Goal: Information Seeking & Learning: Learn about a topic

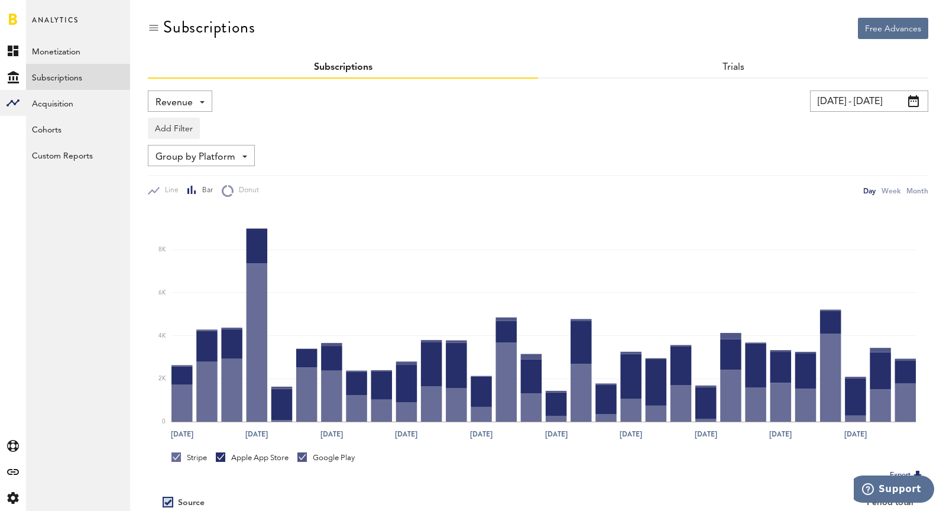
click at [170, 98] on span "Revenue" at bounding box center [173, 103] width 37 height 20
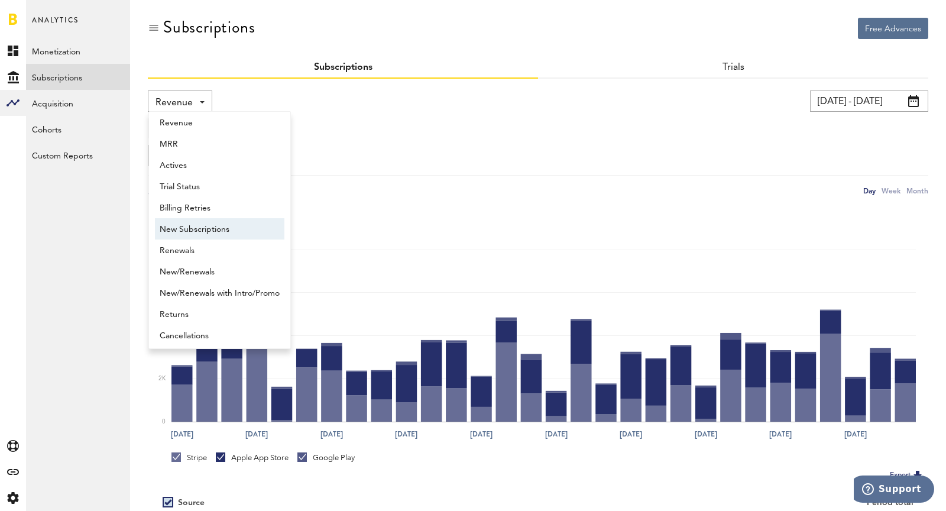
click at [183, 236] on span "New Subscriptions" at bounding box center [220, 229] width 120 height 20
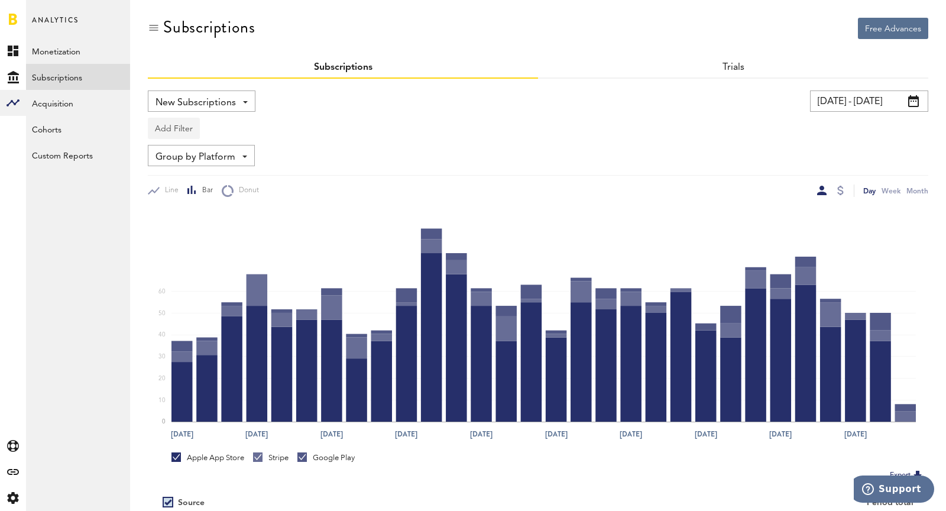
click at [181, 128] on button "Add Filter" at bounding box center [174, 128] width 52 height 21
click at [195, 205] on li "Subscriptions" at bounding box center [202, 201] width 96 height 21
click at [192, 131] on div "Subscriptions" at bounding box center [199, 130] width 66 height 20
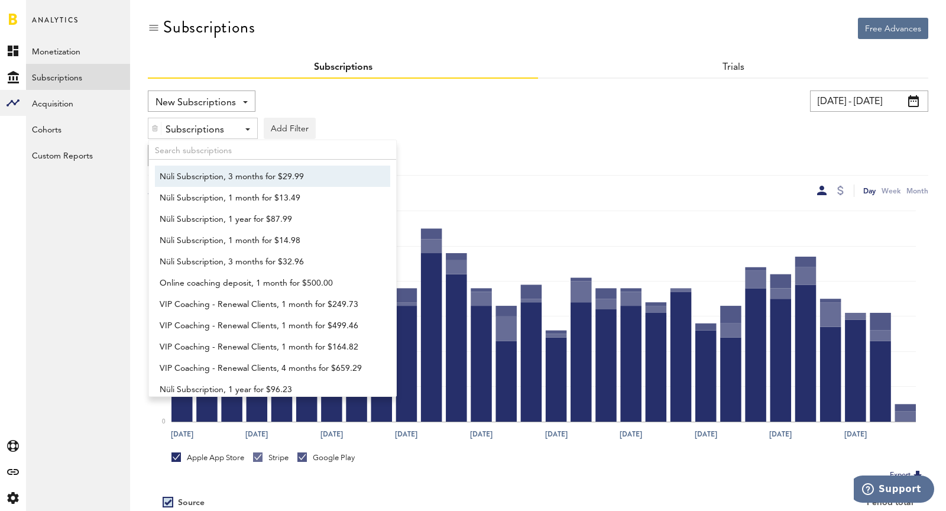
click at [195, 172] on span "Nüli Subscription, 3 months for $29.99" at bounding box center [267, 177] width 215 height 20
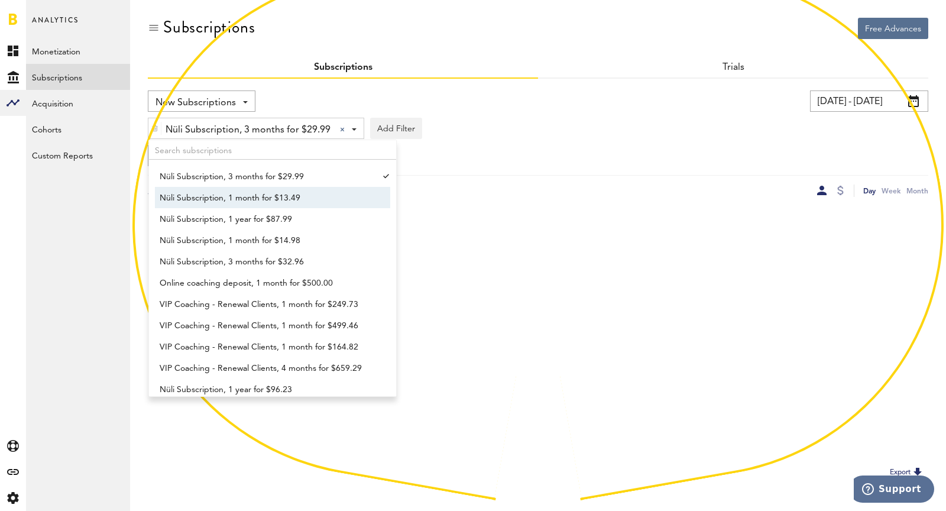
click at [206, 198] on span "Nüli Subscription, 1 month for $13.49" at bounding box center [267, 198] width 215 height 20
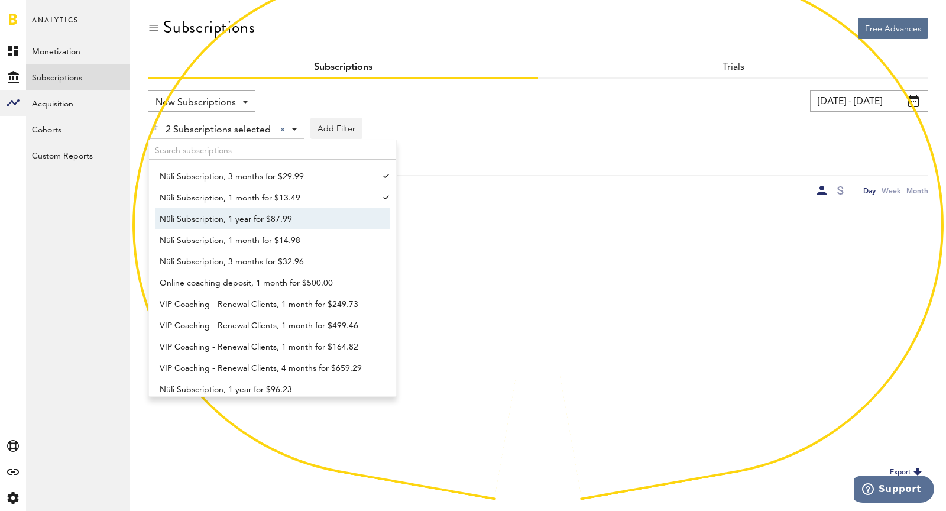
click at [215, 219] on span "Nüli Subscription, 1 year for $87.99" at bounding box center [267, 219] width 215 height 20
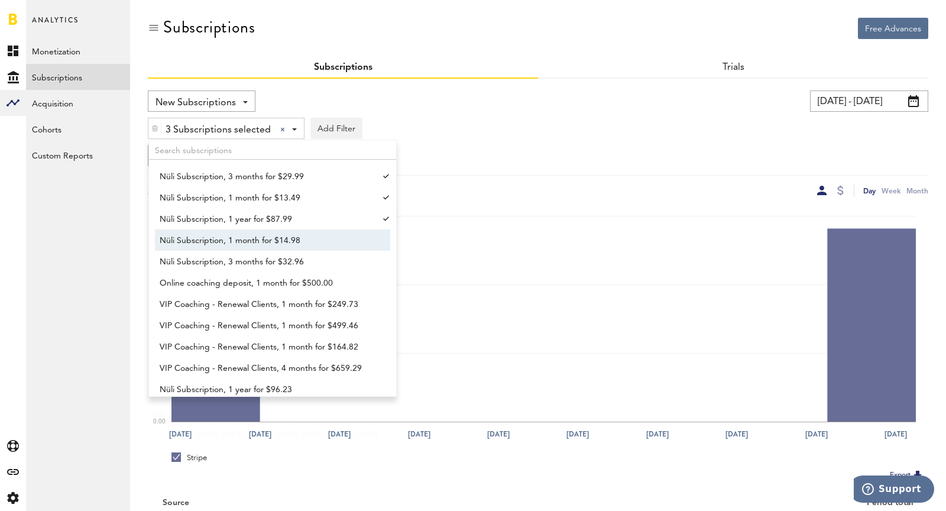
click at [223, 243] on span "Nüli Subscription, 1 month for $14.98" at bounding box center [267, 241] width 215 height 20
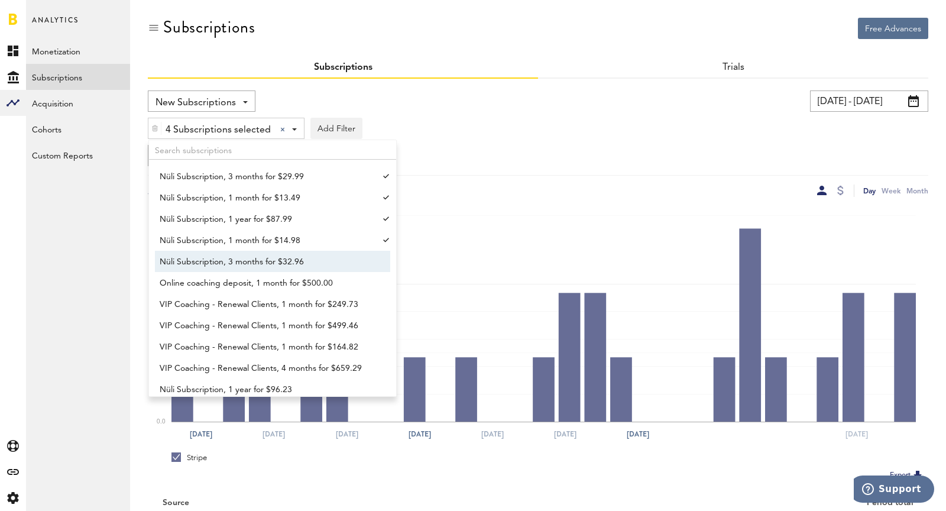
click at [232, 262] on span "Nüli Subscription, 3 months for $32.96" at bounding box center [267, 262] width 215 height 20
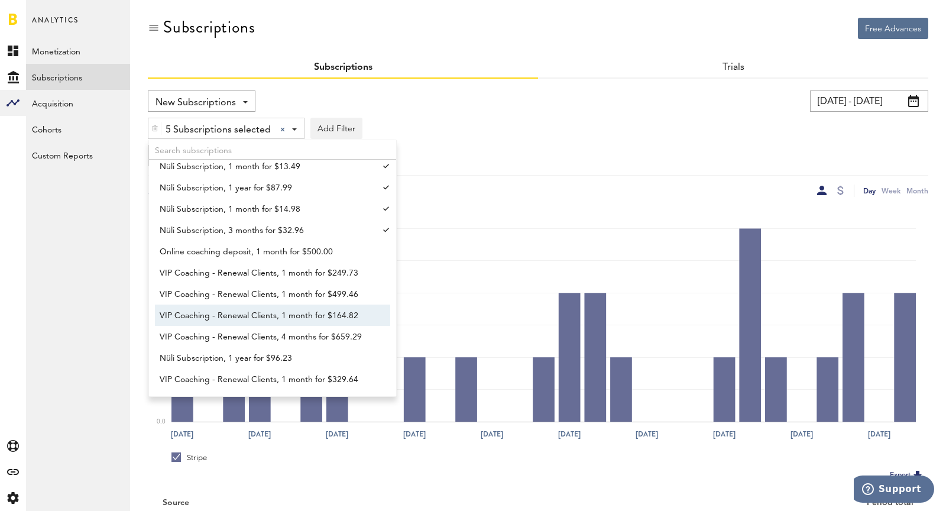
scroll to position [35, 0]
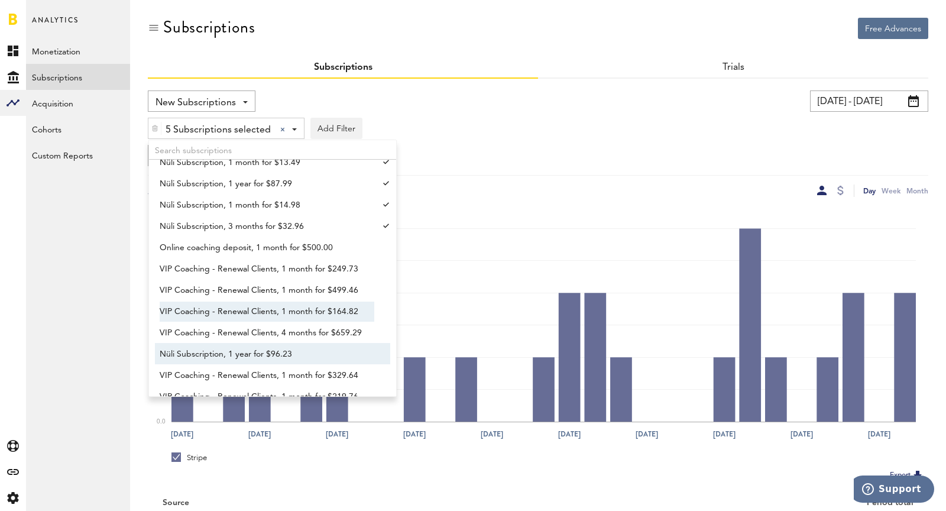
click at [248, 352] on span "Nüli Subscription, 1 year for $96.23" at bounding box center [267, 354] width 215 height 20
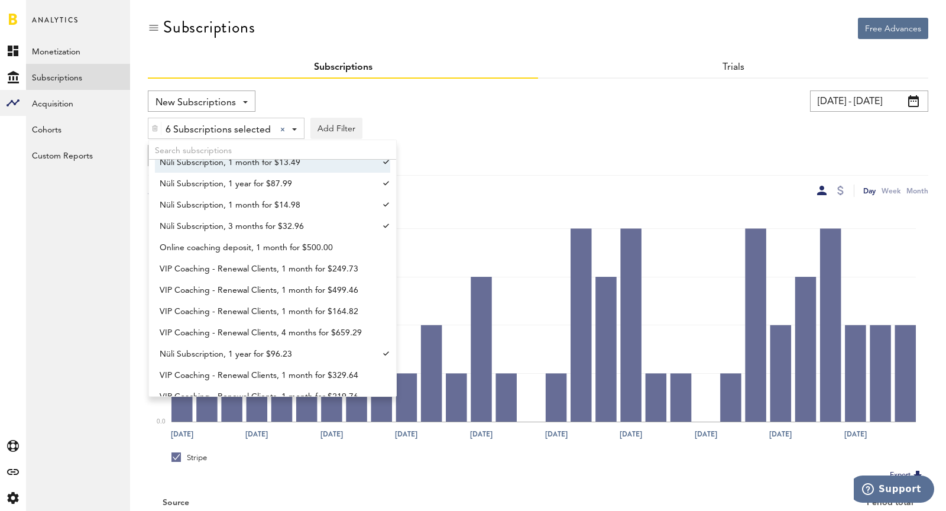
click at [157, 131] on img at bounding box center [154, 128] width 7 height 8
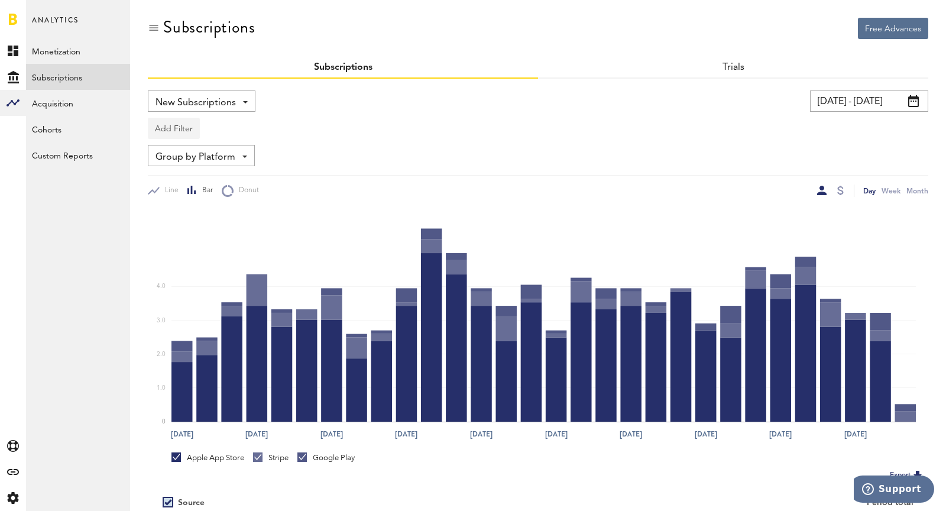
click at [167, 128] on button "Add Filter" at bounding box center [174, 128] width 52 height 21
click at [186, 161] on li "Platforms" at bounding box center [202, 158] width 96 height 21
click at [182, 132] on div "Platforms" at bounding box center [191, 130] width 51 height 20
click at [195, 199] on span "Stripe" at bounding box center [205, 200] width 90 height 20
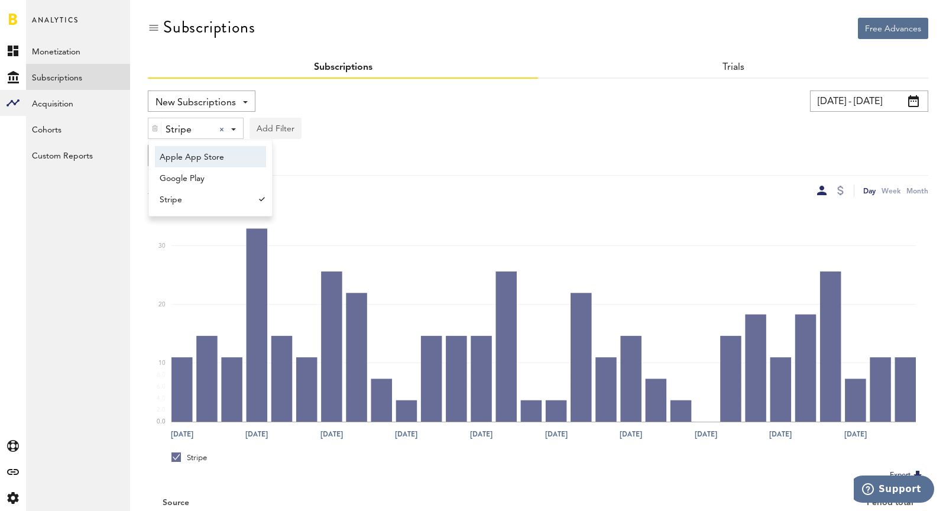
click at [282, 131] on button "Add Filter" at bounding box center [275, 128] width 52 height 21
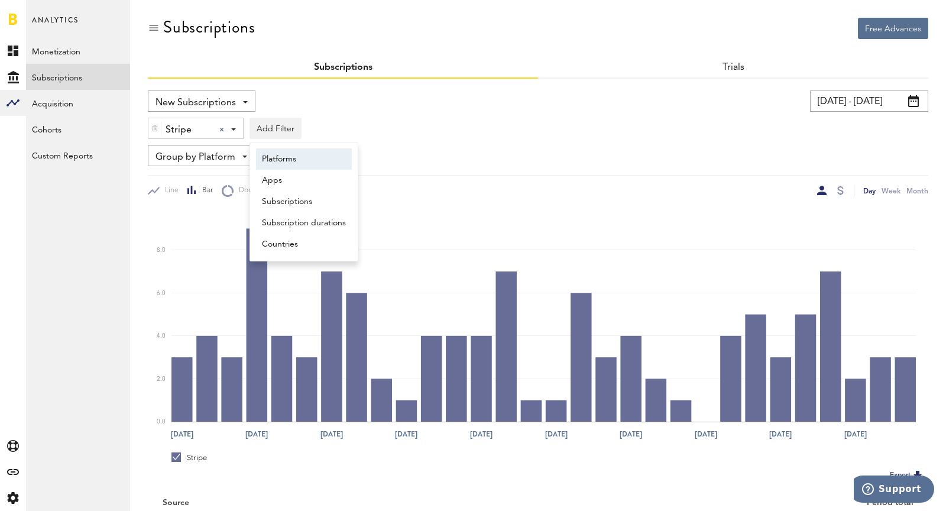
click at [283, 157] on li "Platforms" at bounding box center [304, 158] width 96 height 21
click at [271, 125] on button "Add Filter" at bounding box center [275, 128] width 52 height 21
click at [296, 208] on li "Subscriptions" at bounding box center [304, 201] width 96 height 21
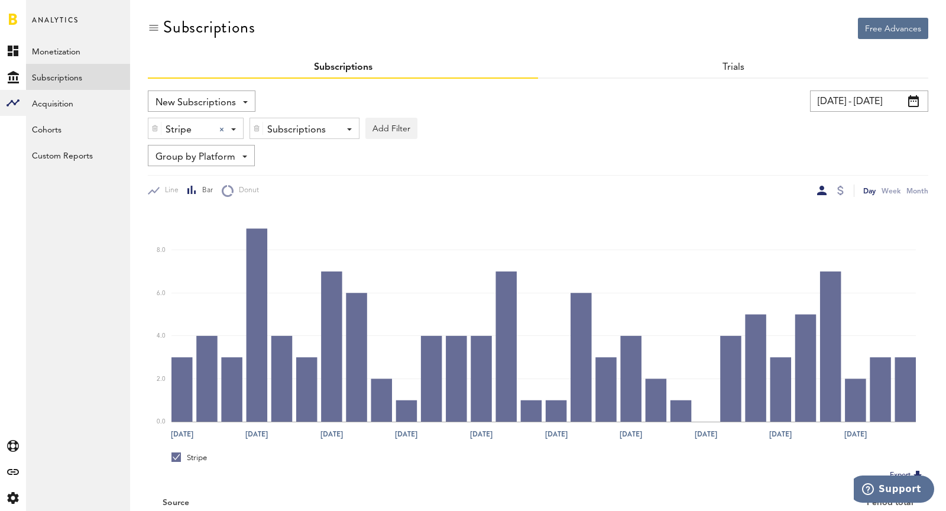
click at [289, 132] on div "Subscriptions" at bounding box center [300, 130] width 66 height 20
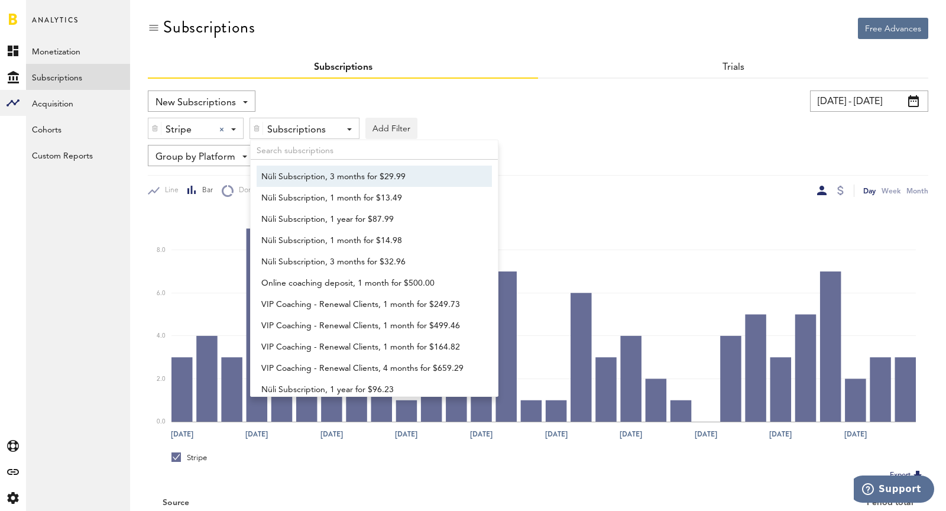
click at [299, 173] on span "Nüli Subscription, 3 months for $29.99" at bounding box center [368, 177] width 215 height 20
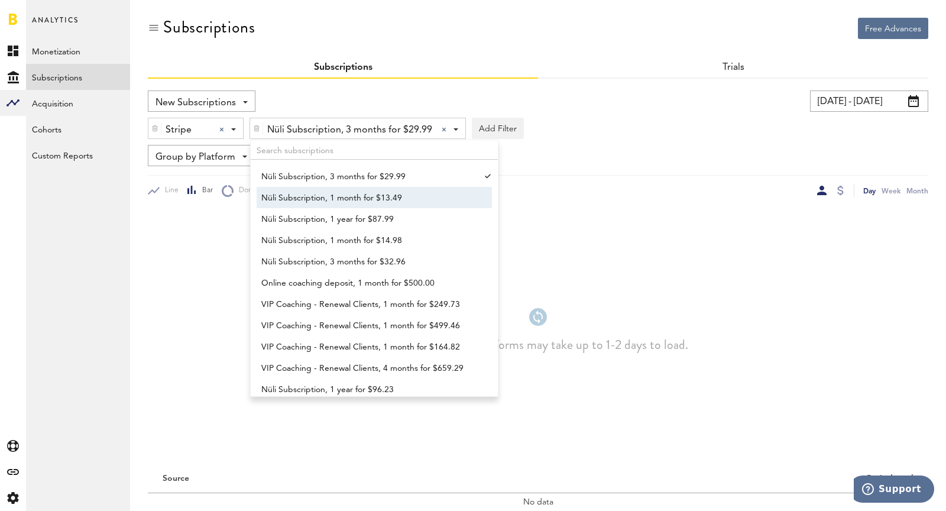
click at [309, 199] on span "Nüli Subscription, 1 month for $13.49" at bounding box center [368, 198] width 215 height 20
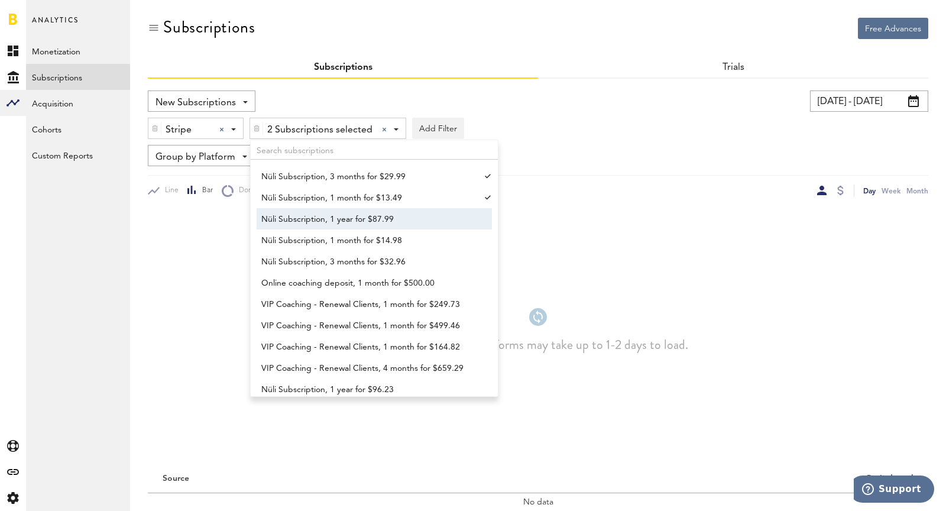
click at [319, 221] on span "Nüli Subscription, 1 year for $87.99" at bounding box center [368, 219] width 215 height 20
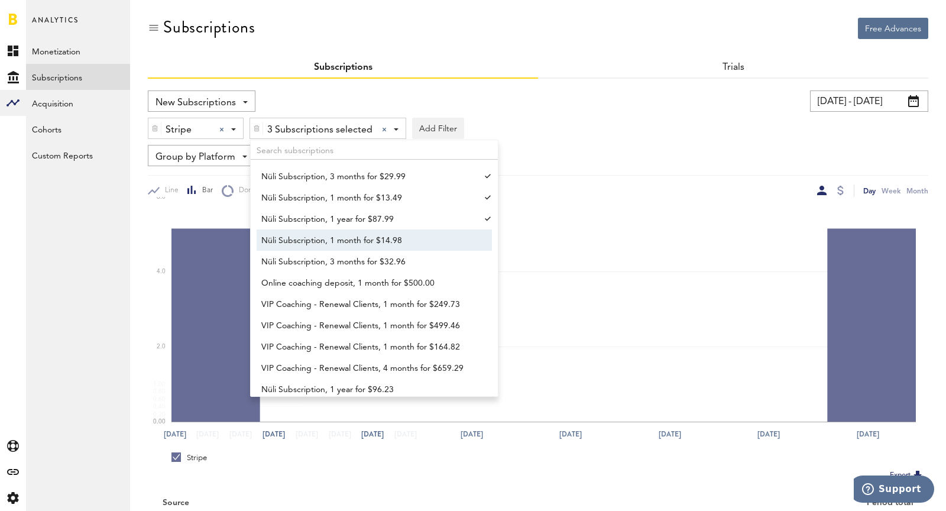
click at [324, 243] on span "Nüli Subscription, 1 month for $14.98" at bounding box center [368, 241] width 215 height 20
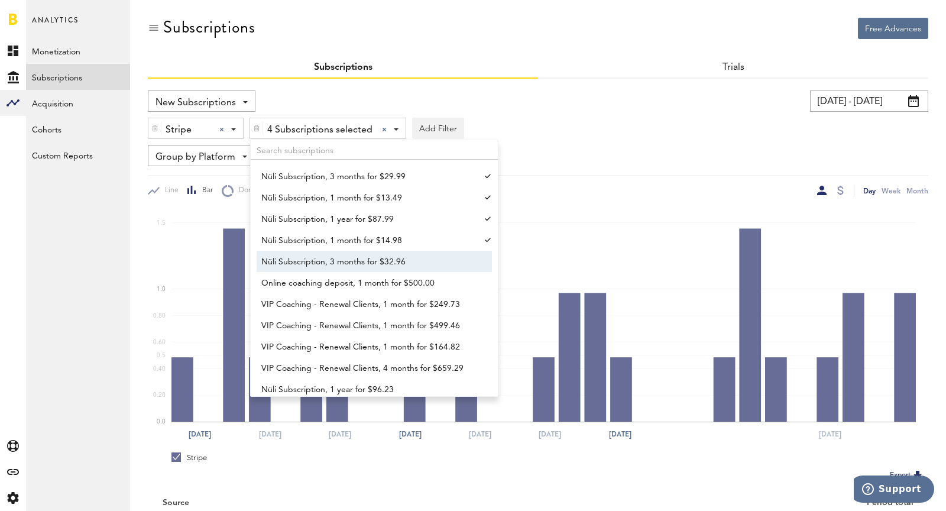
click at [327, 258] on span "Nüli Subscription, 3 months for $32.96" at bounding box center [368, 262] width 215 height 20
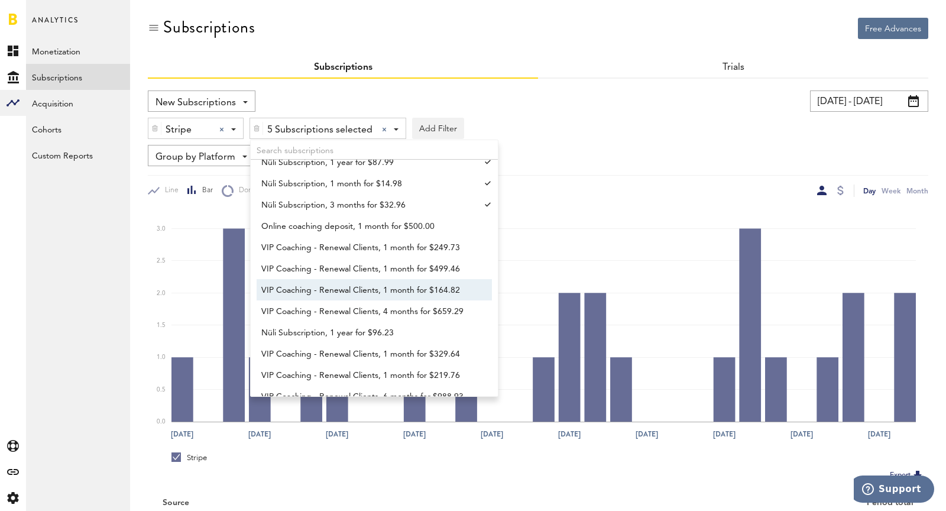
scroll to position [67, 0]
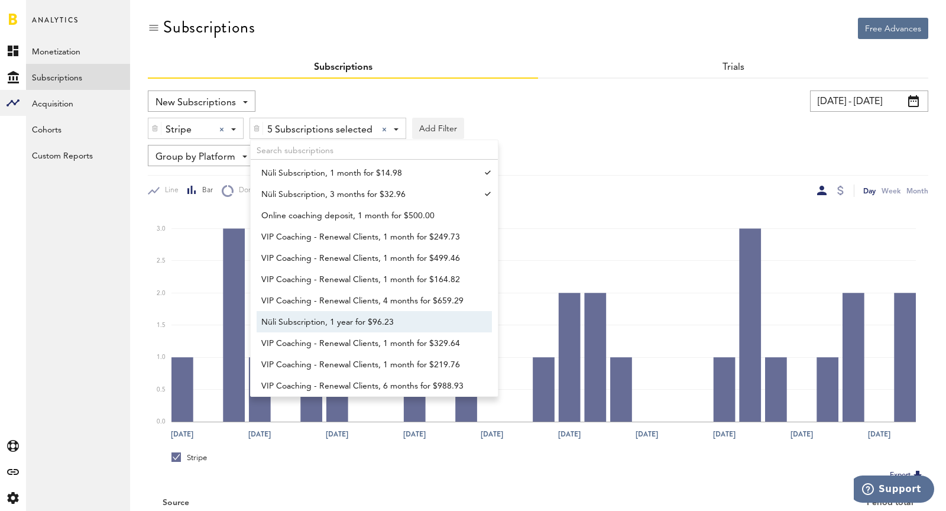
click at [319, 325] on span "Nüli Subscription, 1 year for $96.23" at bounding box center [368, 322] width 215 height 20
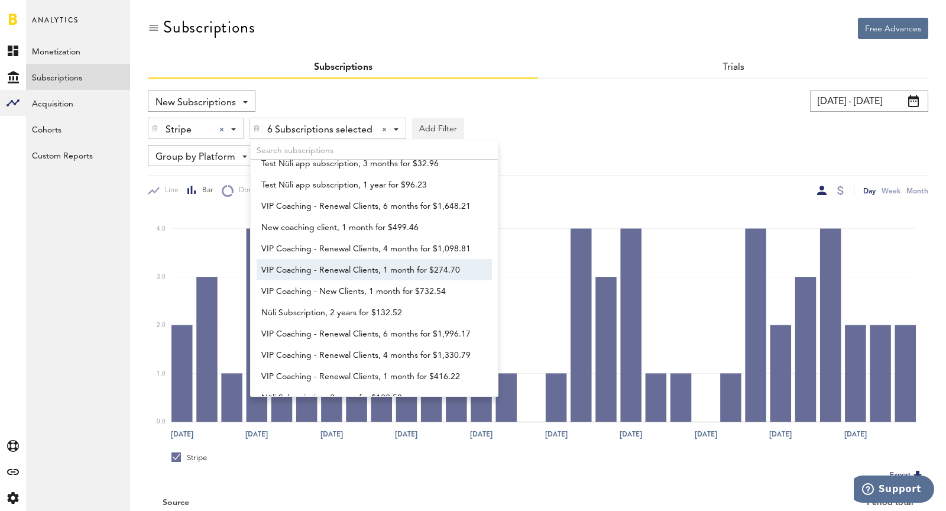
scroll to position [424, 0]
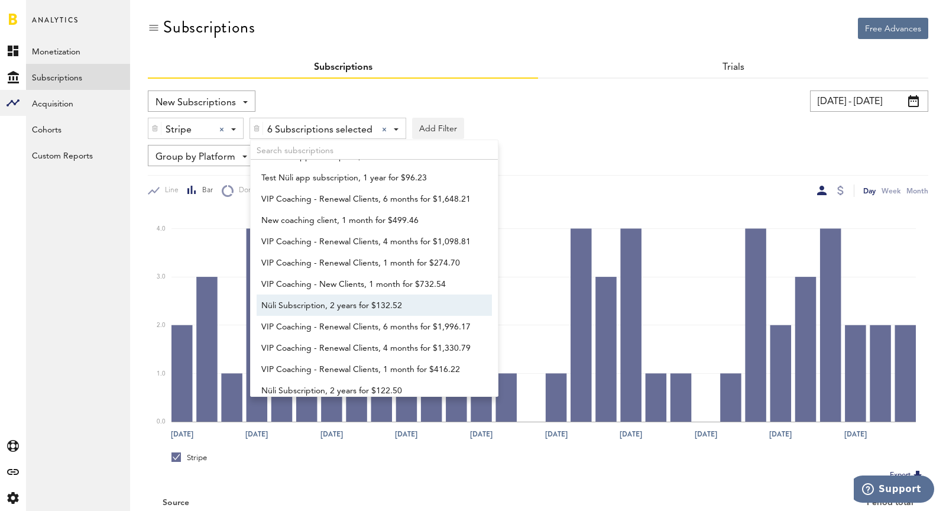
click at [304, 300] on span "Nüli Subscription, 2 years for $132.52" at bounding box center [368, 306] width 215 height 20
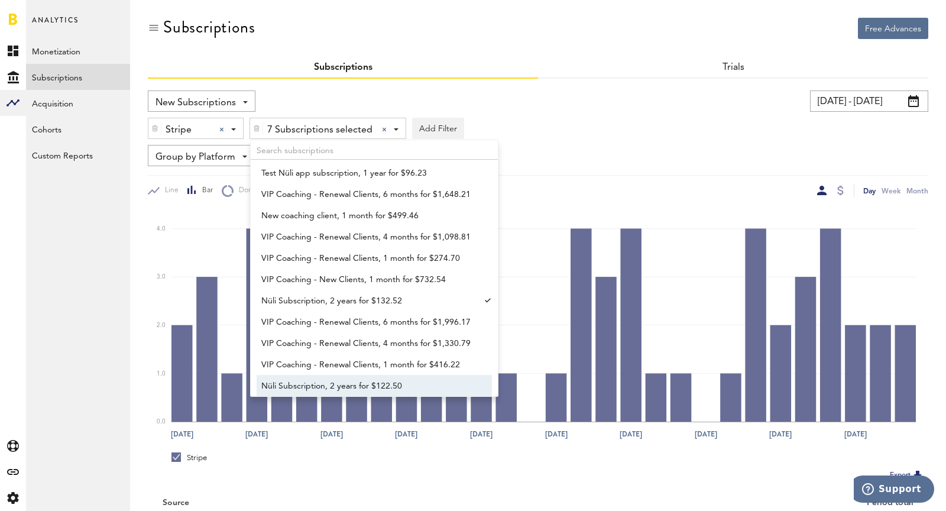
scroll to position [435, 0]
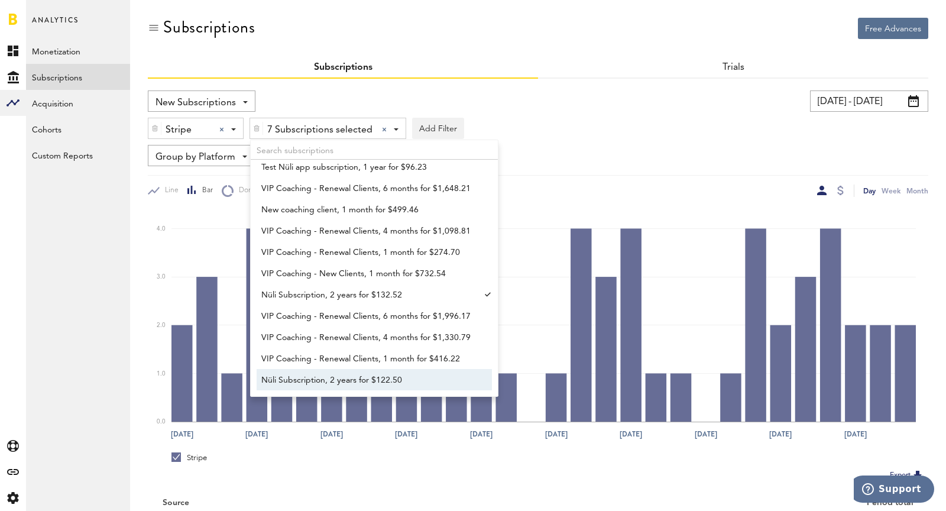
click at [319, 388] on span "Nüli Subscription, 2 years for $122.50" at bounding box center [368, 380] width 215 height 20
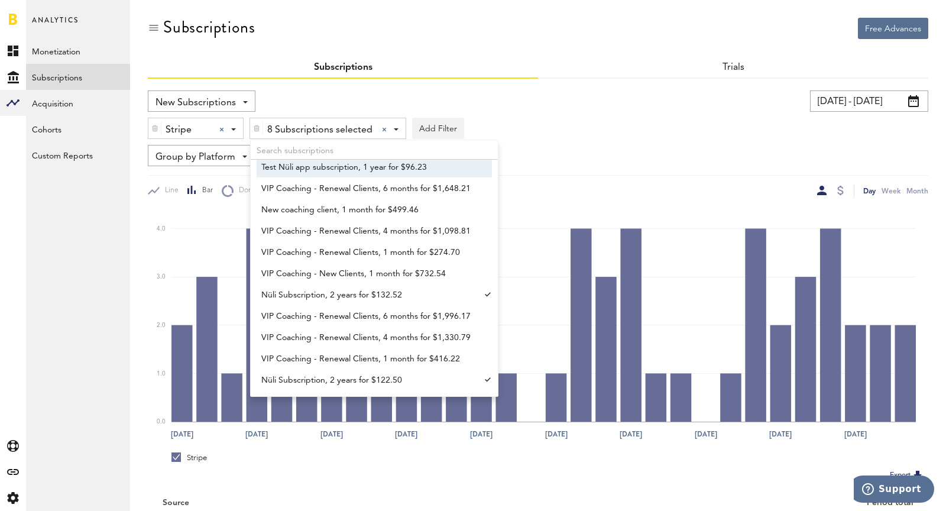
click at [608, 146] on div "Group by Platform Group by Platform Group by App Group by Subscription Group by…" at bounding box center [538, 155] width 780 height 21
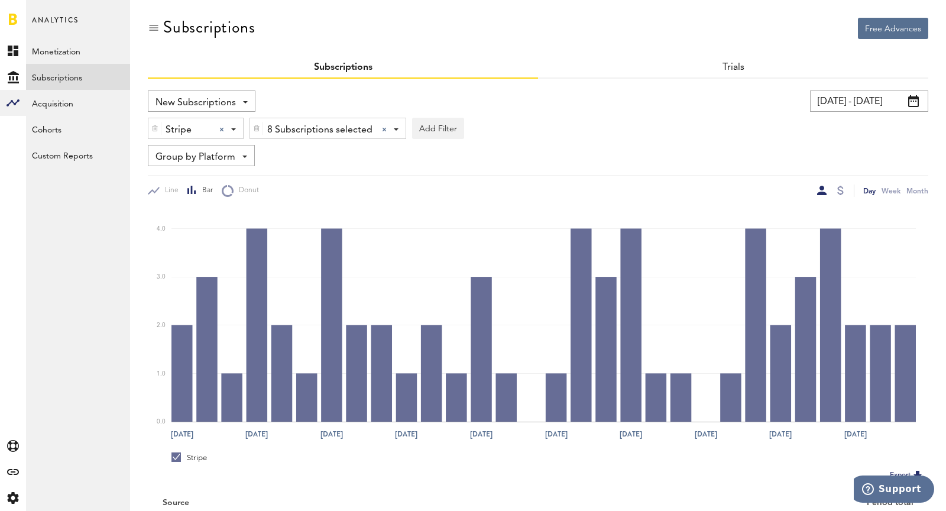
click at [868, 104] on input "[DATE] - [DATE]" at bounding box center [869, 100] width 118 height 21
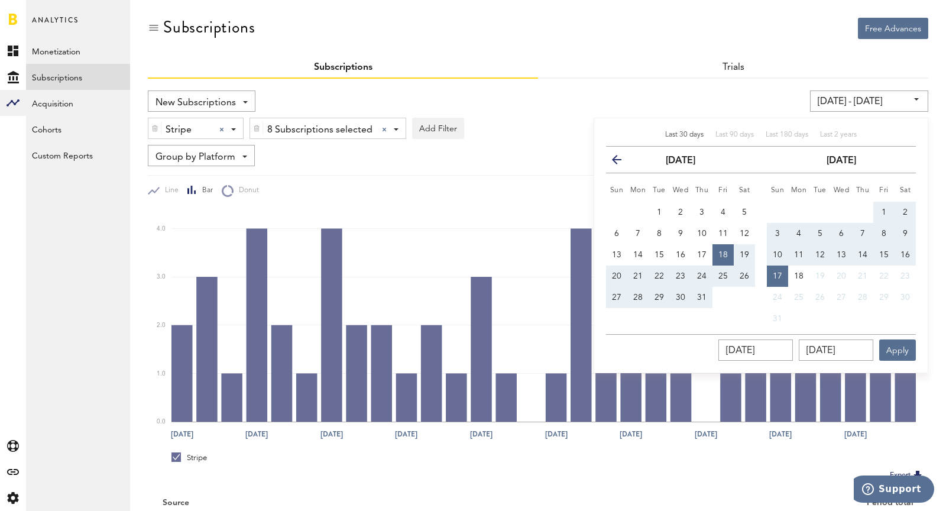
click at [776, 247] on button "10" at bounding box center [777, 254] width 21 height 21
type input "[DATE] - [DATE]"
type input "[DATE]"
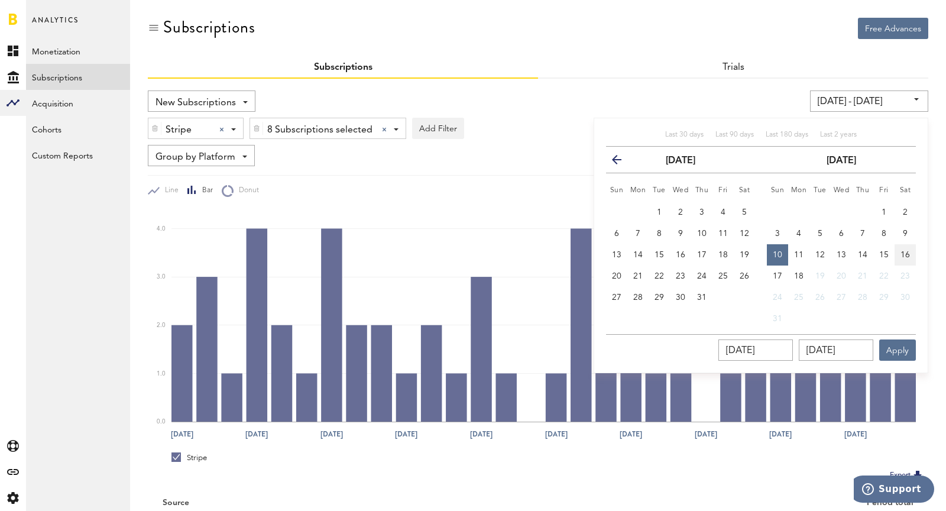
click at [912, 252] on button "16" at bounding box center [904, 254] width 21 height 21
type input "[DATE] - [DATE]"
type input "[DATE]"
click at [907, 346] on button "Apply" at bounding box center [897, 349] width 37 height 21
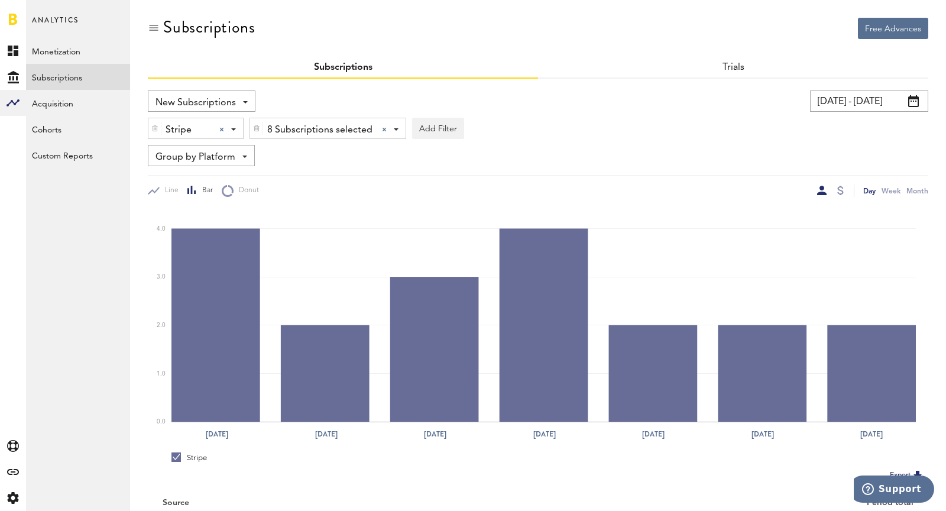
scroll to position [91, 0]
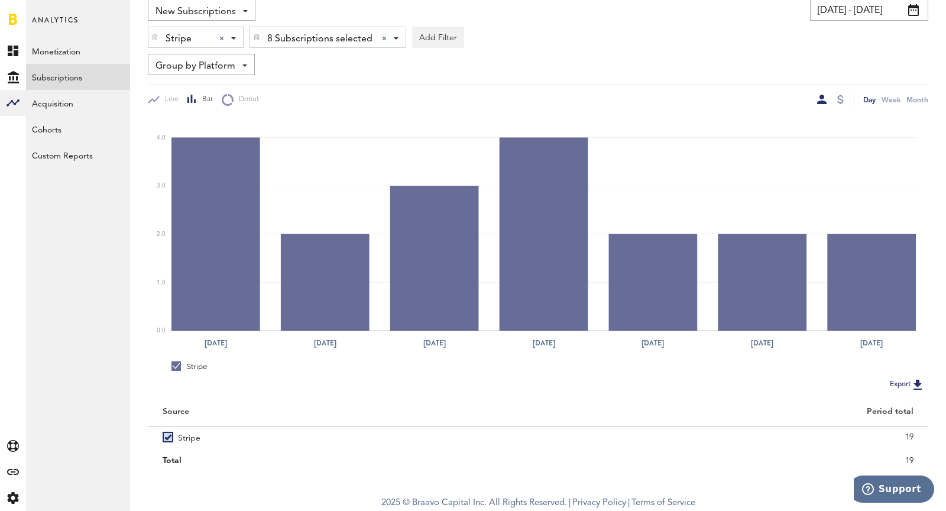
click at [841, 97] on div at bounding box center [840, 99] width 7 height 9
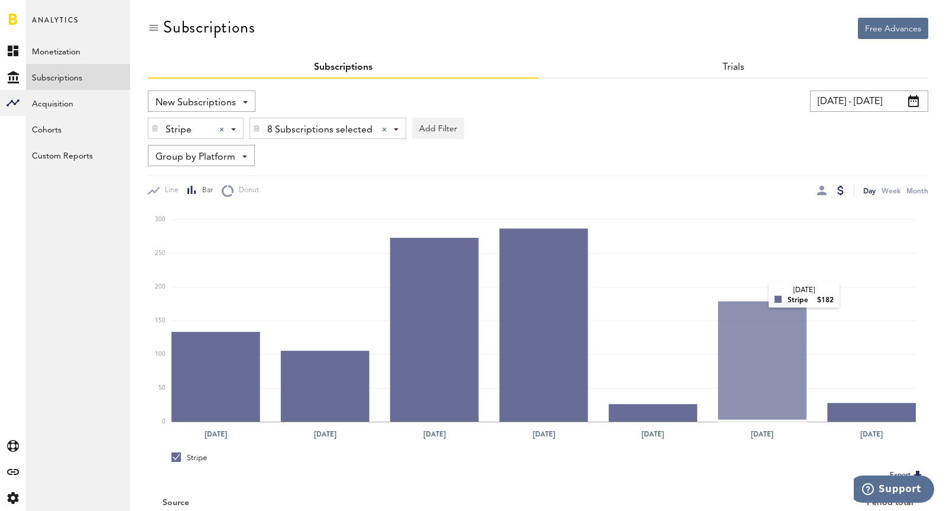
scroll to position [91, 0]
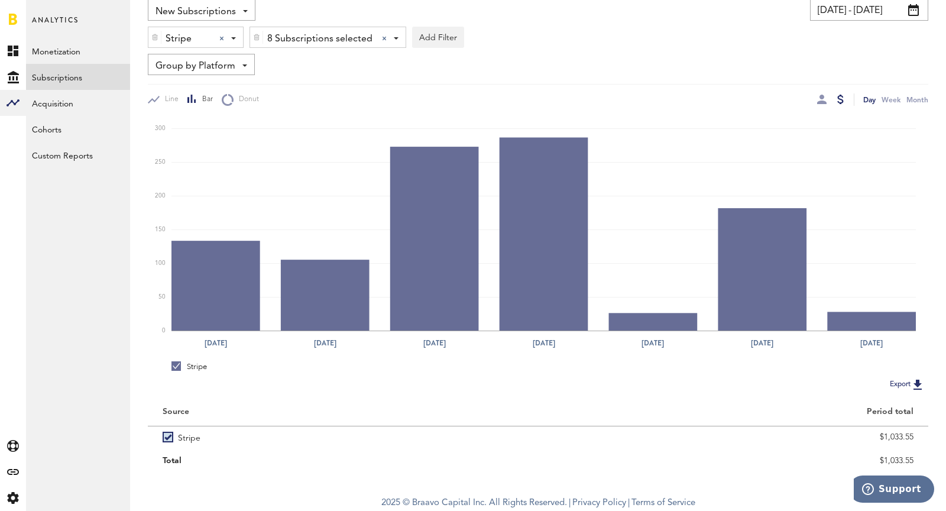
click at [308, 35] on span "8 Subscriptions selected" at bounding box center [319, 39] width 105 height 20
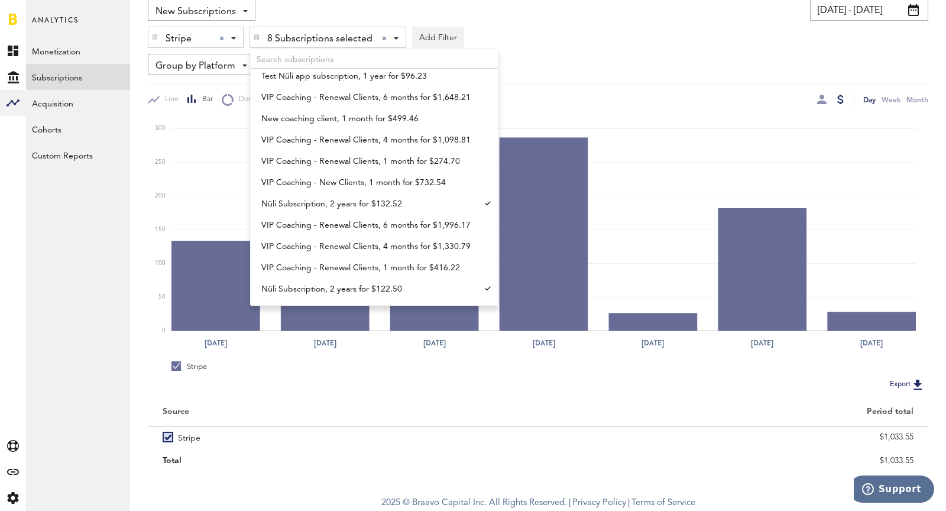
click at [308, 35] on span "8 Subscriptions selected" at bounding box center [319, 39] width 105 height 20
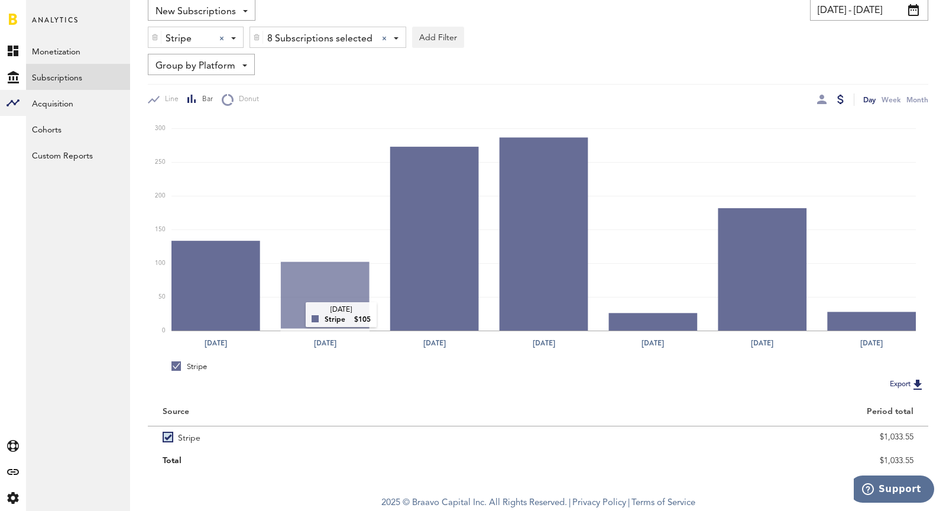
scroll to position [0, 0]
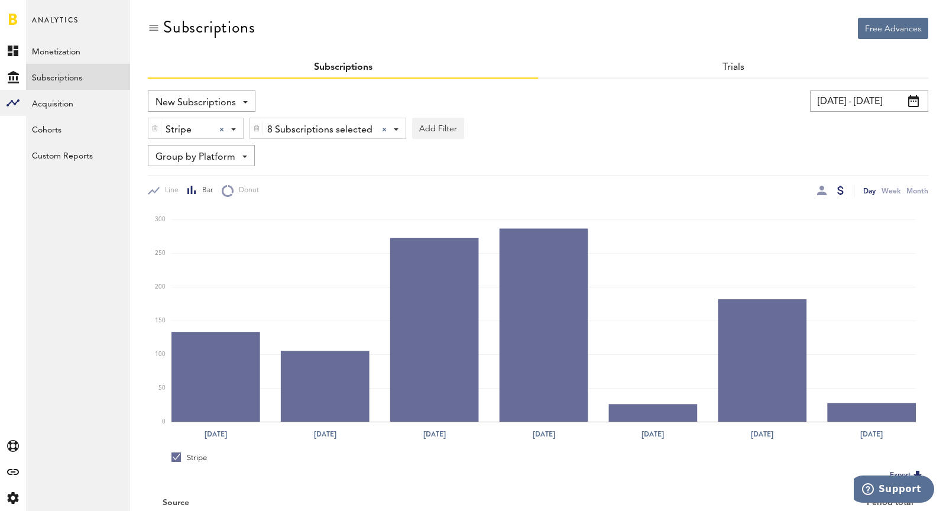
click at [189, 150] on span "Group by Platform" at bounding box center [195, 157] width 80 height 20
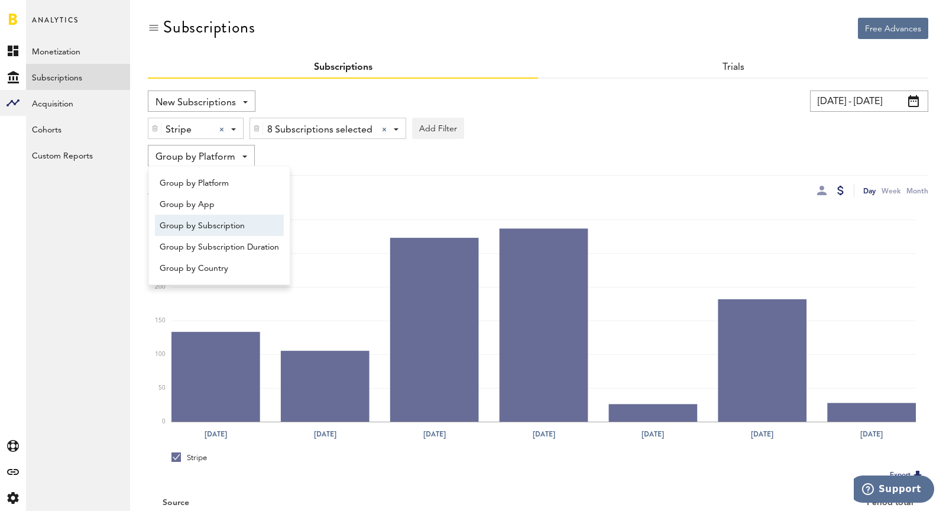
click at [200, 231] on span "Group by Subscription" at bounding box center [219, 226] width 119 height 20
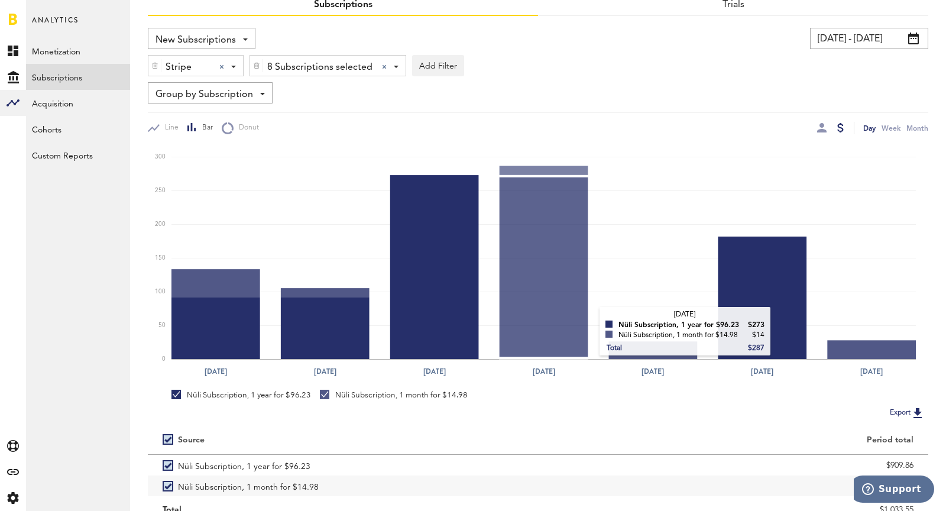
scroll to position [112, 0]
